Goal: Find specific page/section: Find specific page/section

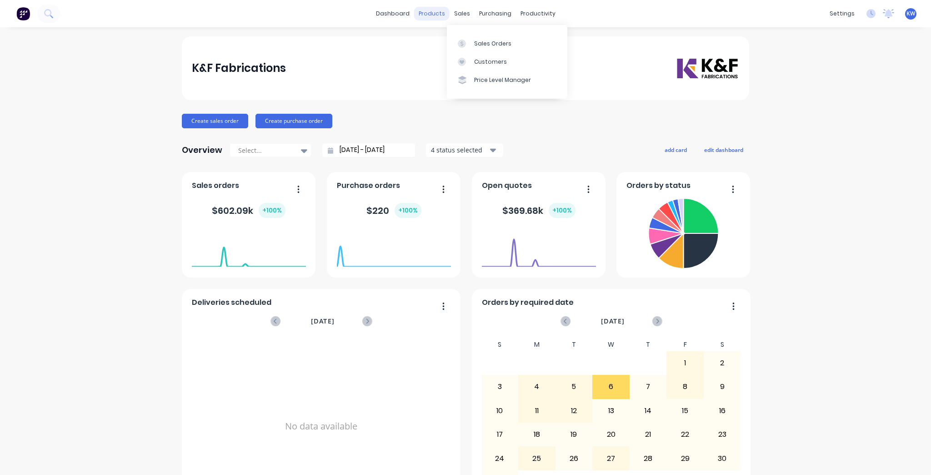
click at [446, 16] on div "dashboard products sales purchasing productivity" at bounding box center [465, 14] width 189 height 14
click at [435, 17] on div "products" at bounding box center [431, 14] width 35 height 14
click at [462, 44] on div "Product Catalogue" at bounding box center [469, 44] width 56 height 8
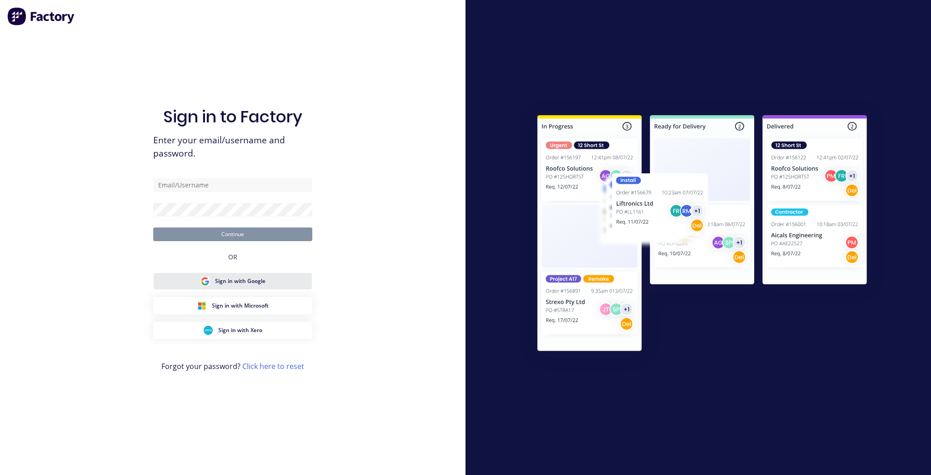
click at [244, 279] on span "Sign in with Google" at bounding box center [240, 281] width 50 height 8
